Goal: Transaction & Acquisition: Purchase product/service

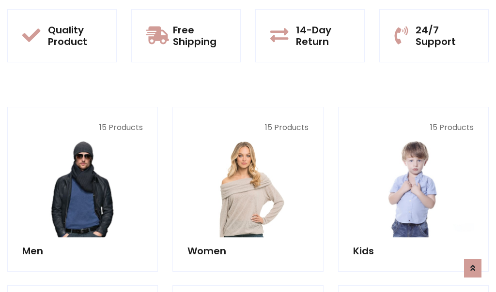
scroll to position [864, 0]
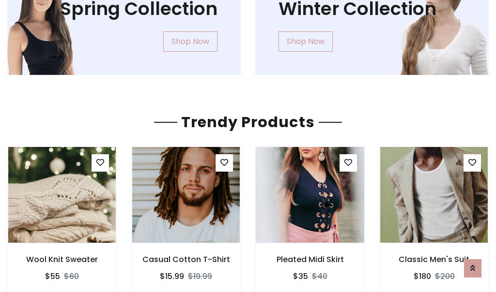
click at [310, 195] on img at bounding box center [309, 195] width 129 height 232
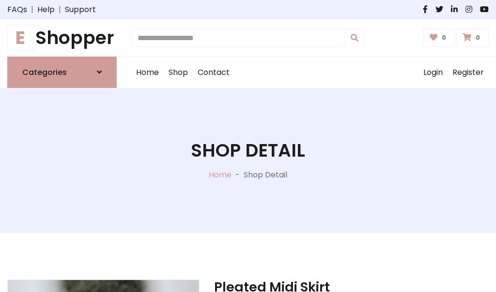
click at [62, 38] on h1 "E Shopper" at bounding box center [61, 38] width 109 height 22
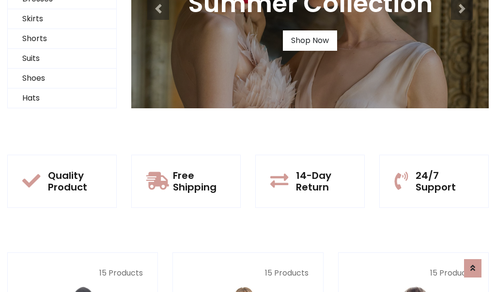
scroll to position [93, 0]
